Goal: Navigation & Orientation: Find specific page/section

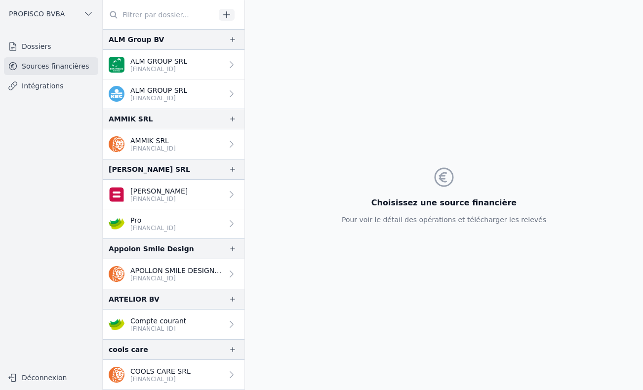
click at [34, 40] on link "Dossiers" at bounding box center [51, 47] width 94 height 18
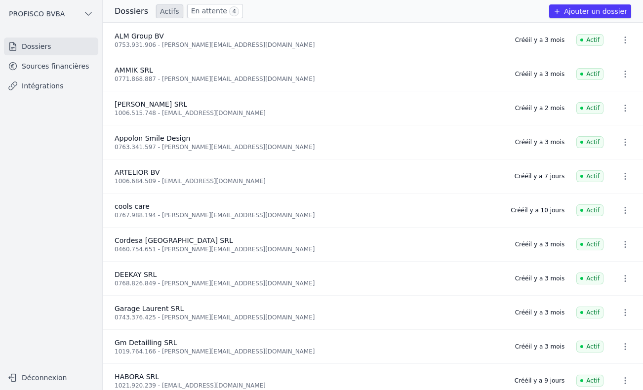
click at [207, 15] on link "En attente 4" at bounding box center [215, 11] width 56 height 14
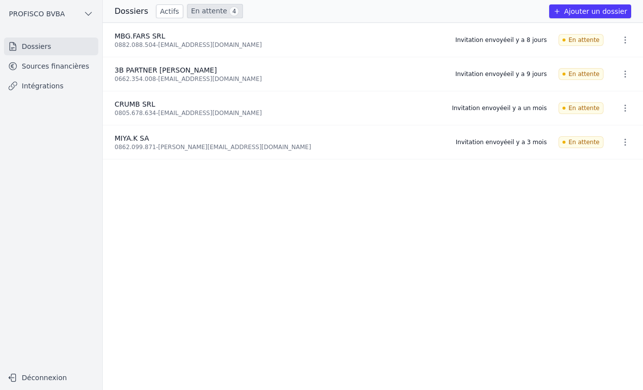
click at [31, 86] on link "Intégrations" at bounding box center [51, 86] width 94 height 18
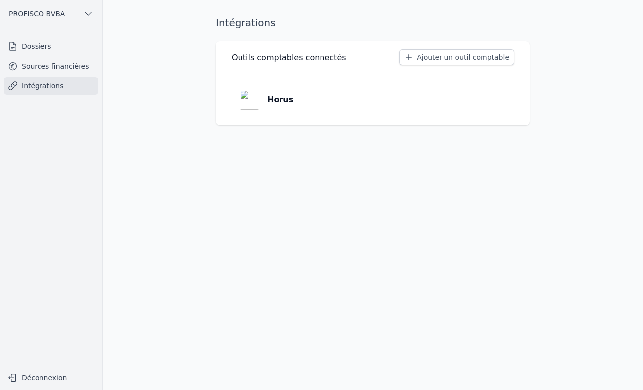
click at [17, 64] on icon at bounding box center [13, 66] width 10 height 10
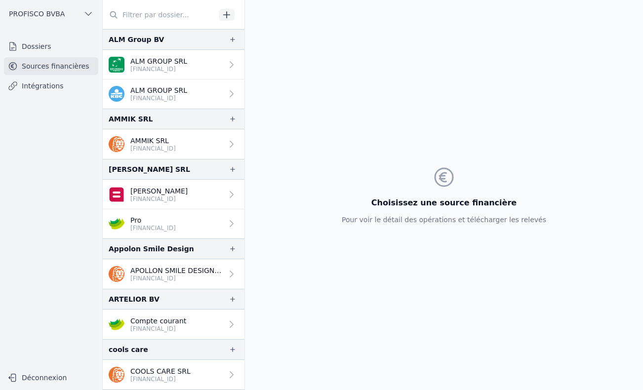
click at [45, 44] on link "Dossiers" at bounding box center [51, 47] width 94 height 18
